Goal: Book appointment/travel/reservation

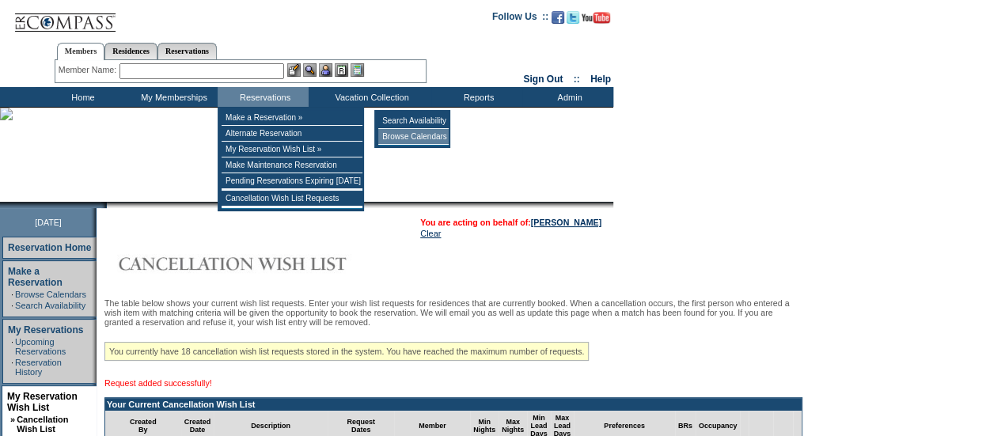
click at [402, 133] on td "Browse Calendars" at bounding box center [413, 137] width 70 height 16
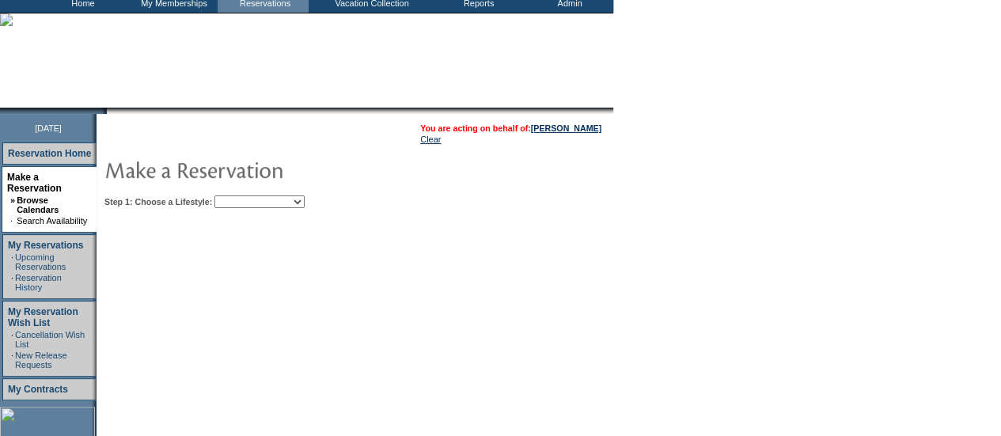
scroll to position [97, 0]
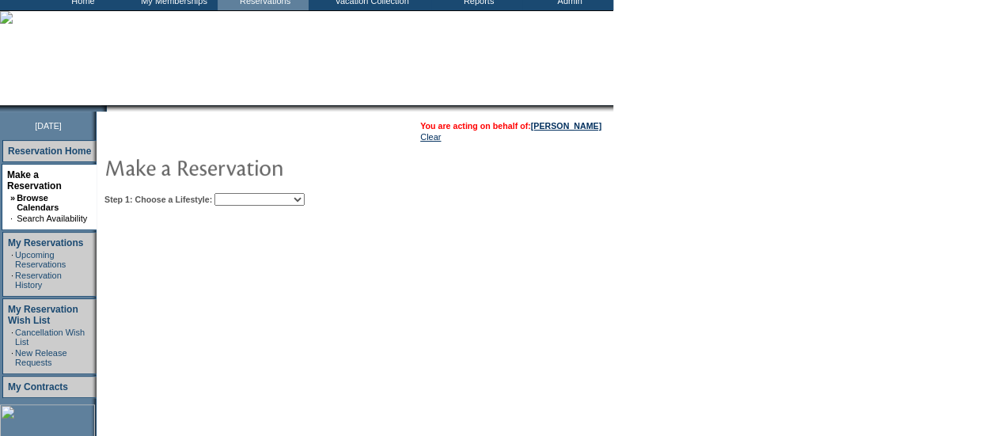
click at [305, 200] on select "Beach Leisure Metropolitan Mountain OIAL for Adventure OIAL for Couples OIAL fo…" at bounding box center [259, 199] width 90 height 13
select select "Beach"
click at [241, 193] on select "Beach Leisure Metropolitan Mountain OIAL for Adventure OIAL for Couples OIAL fo…" at bounding box center [259, 199] width 90 height 13
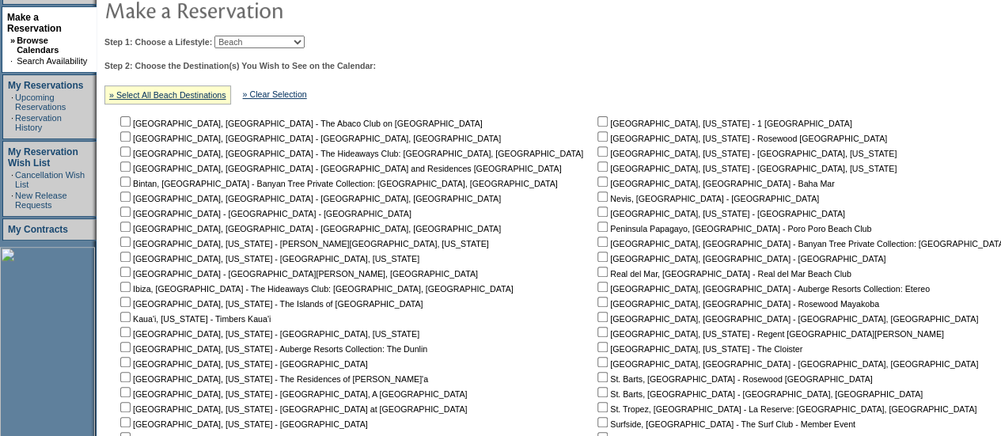
scroll to position [255, 0]
click at [131, 164] on input "checkbox" at bounding box center [125, 166] width 10 height 10
checkbox input "true"
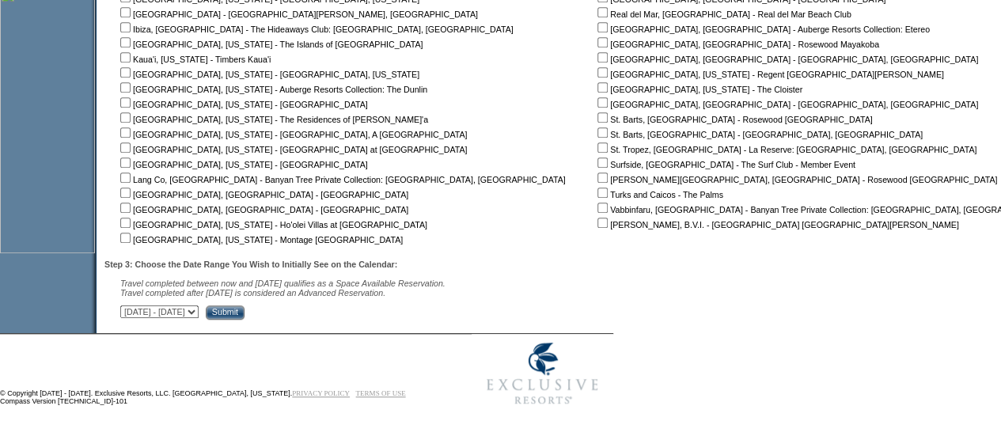
click at [245, 314] on input "Submit" at bounding box center [225, 312] width 39 height 14
